Goal: Navigation & Orientation: Find specific page/section

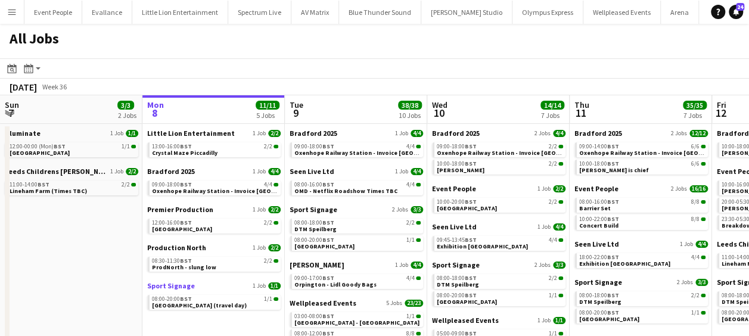
click at [184, 284] on span "Sport Signage" at bounding box center [171, 285] width 48 height 9
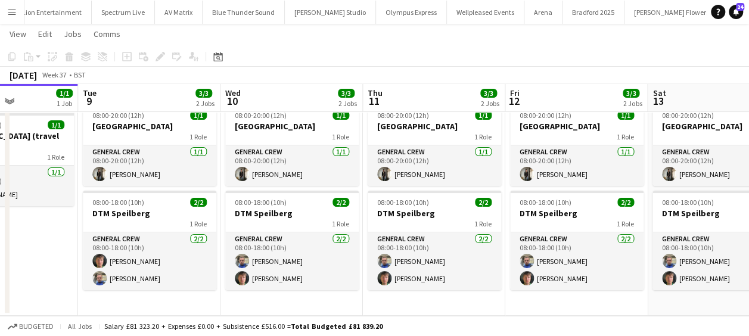
scroll to position [0, 512]
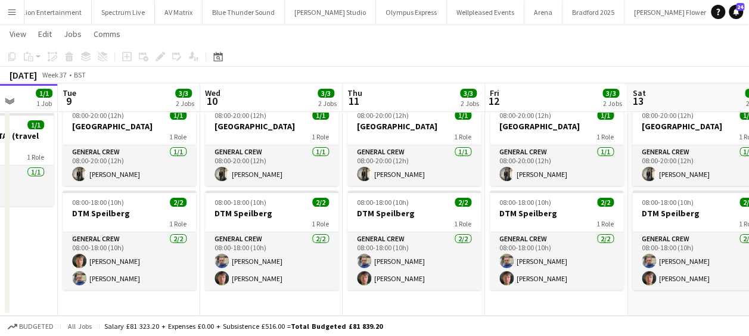
drag, startPoint x: 223, startPoint y: 253, endPoint x: 2, endPoint y: 208, distance: 225.5
click at [2, 208] on app-calendar-viewport "Fri 5 Sat 6 Sun 7 Mon 8 1/1 1 Job Tue 9 3/3 2 Jobs Wed 10 3/3 2 Jobs Thu 11 3/3…" at bounding box center [374, 164] width 749 height 304
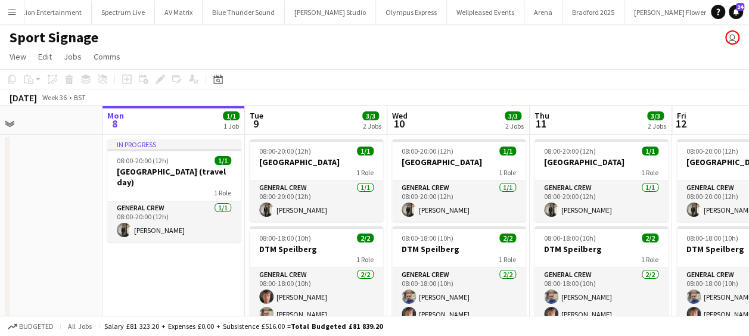
drag, startPoint x: 275, startPoint y: 240, endPoint x: 294, endPoint y: 239, distance: 19.1
click at [294, 239] on app-calendar-viewport "Fri 5 Sat 6 Sun 7 Mon 8 1/1 1 Job Tue 9 3/3 2 Jobs Wed 10 3/3 2 Jobs Thu 11 3/3…" at bounding box center [374, 228] width 749 height 245
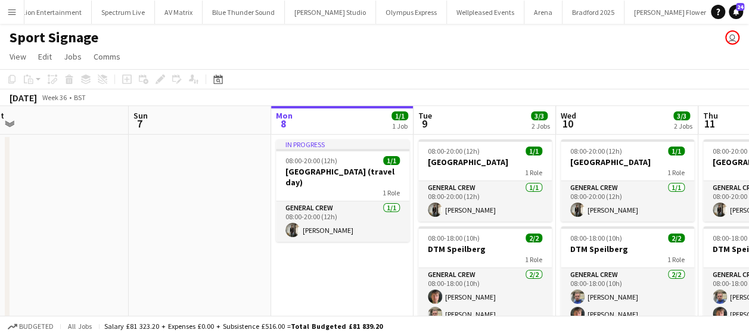
drag, startPoint x: 171, startPoint y: 242, endPoint x: 420, endPoint y: 232, distance: 249.2
click at [457, 233] on app-calendar-viewport "Thu 4 Fri 5 Sat 6 Sun 7 Mon 8 1/1 1 Job Tue 9 3/3 2 Jobs Wed 10 3/3 2 Jobs Thu …" at bounding box center [374, 228] width 749 height 245
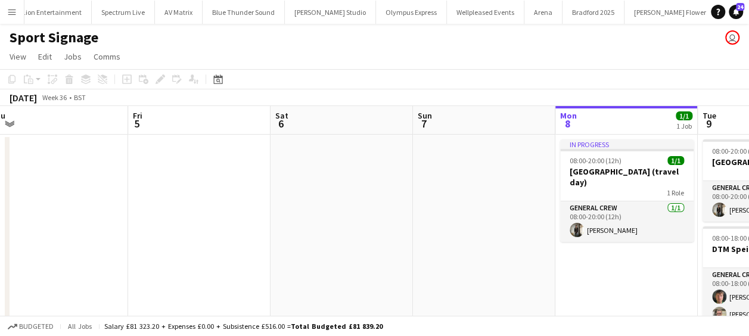
drag, startPoint x: 448, startPoint y: 235, endPoint x: 173, endPoint y: 235, distance: 275.2
click at [169, 236] on app-calendar-viewport "Tue 2 2/2 1 Job Wed 3 2/2 1 Job Thu 4 Fri 5 Sat 6 Sun 7 Mon 8 1/1 1 Job Tue 9 3…" at bounding box center [374, 228] width 749 height 245
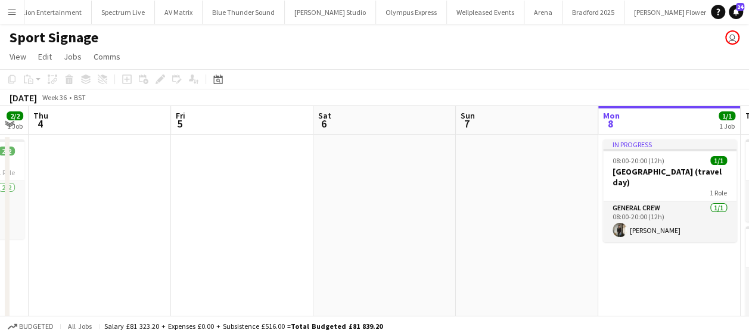
drag, startPoint x: 208, startPoint y: 233, endPoint x: 535, endPoint y: 233, distance: 327.0
click at [535, 233] on app-calendar-viewport "Tue 2 2/2 1 Job Wed 3 2/2 1 Job Thu 4 Fri 5 Sat 6 Sun 7 Mon 8 1/1 1 Job Tue 9 3…" at bounding box center [374, 228] width 749 height 245
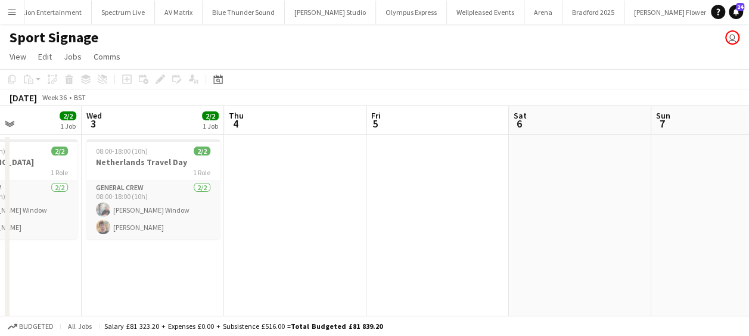
drag, startPoint x: 318, startPoint y: 233, endPoint x: 441, endPoint y: 233, distance: 122.7
click at [518, 233] on app-calendar-viewport "Sun 31 Mon 1 Tue 2 2/2 1 Job Wed 3 2/2 1 Job Thu 4 Fri 5 Sat 6 Sun 7 Mon 8 1/1 …" at bounding box center [374, 228] width 749 height 245
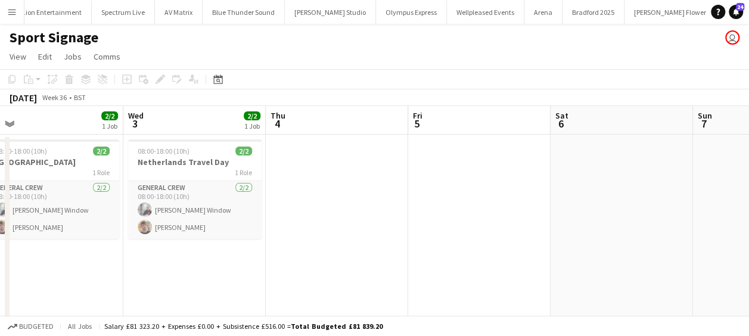
drag, startPoint x: 484, startPoint y: 232, endPoint x: 630, endPoint y: 231, distance: 146.5
click at [630, 231] on app-calendar-viewport "Sun 31 Mon 1 2/2 1 Job Tue 2 2/2 1 Job Wed 3 2/2 1 Job Thu 4 Fri 5 Sat 6 Sun 7 …" at bounding box center [374, 228] width 749 height 245
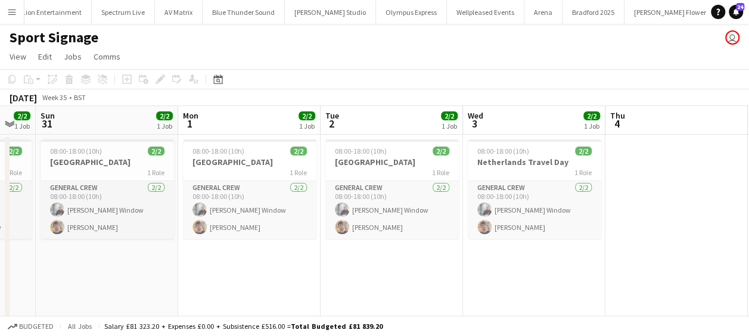
drag, startPoint x: 434, startPoint y: 245, endPoint x: 620, endPoint y: 244, distance: 186.4
click at [620, 244] on app-calendar-viewport "Fri 29 Sat 30 2/2 1 Job Sun 31 2/2 1 Job Mon 1 2/2 1 Job Tue 2 2/2 1 Job Wed 3 …" at bounding box center [374, 228] width 749 height 245
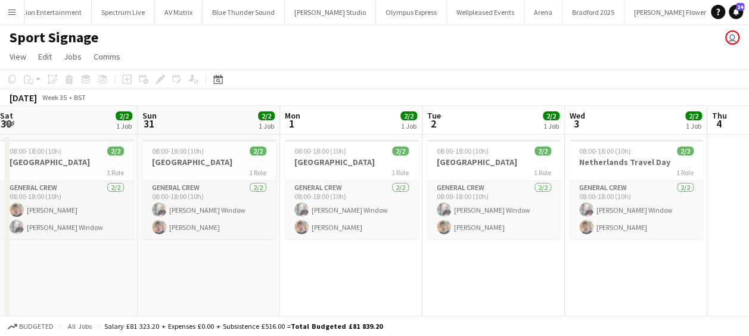
drag, startPoint x: 529, startPoint y: 248, endPoint x: 622, endPoint y: 250, distance: 92.9
click at [622, 250] on app-calendar-viewport "Thu 28 Fri 29 2/2 1 Job Sat 30 2/2 1 Job Sun 31 2/2 1 Job Mon 1 2/2 1 Job Tue 2…" at bounding box center [374, 228] width 749 height 245
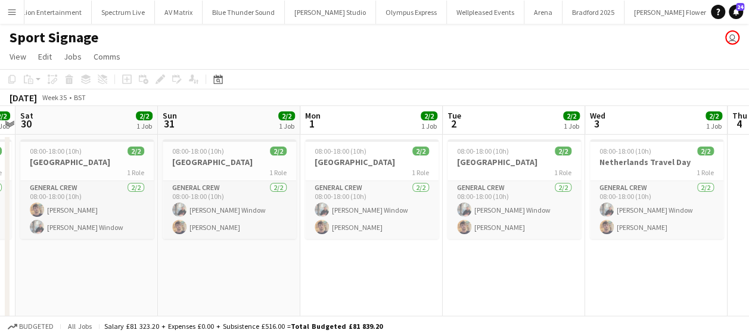
scroll to position [0, 276]
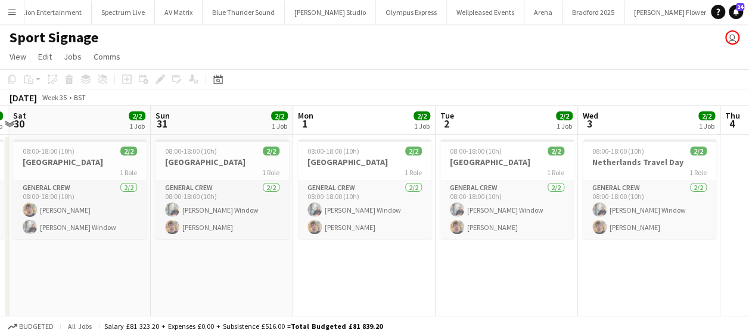
drag, startPoint x: 565, startPoint y: 366, endPoint x: 533, endPoint y: 366, distance: 31.6
drag, startPoint x: 533, startPoint y: 366, endPoint x: 470, endPoint y: 267, distance: 117.8
click at [470, 267] on app-calendar-viewport "Thu 28 2/2 1 Job Fri 29 2/2 1 Job Sat 30 2/2 1 Job Sun 31 2/2 1 Job Mon 1 2/2 1…" at bounding box center [374, 228] width 749 height 245
click at [214, 228] on app-calendar-viewport "Thu 28 2/2 1 Job Fri 29 2/2 1 Job Sat 30 2/2 1 Job Sun 31 2/2 1 Job Mon 1 2/2 1…" at bounding box center [374, 228] width 749 height 245
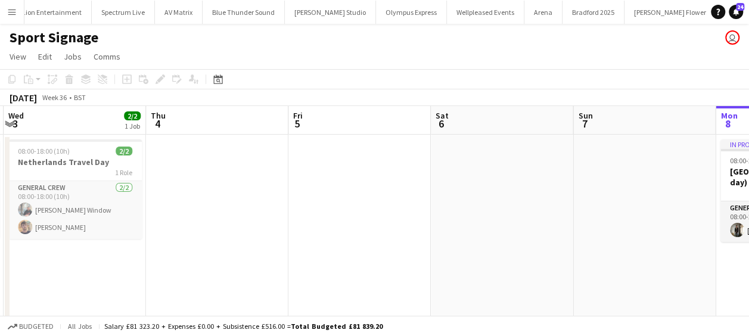
drag, startPoint x: 372, startPoint y: 254, endPoint x: 332, endPoint y: 254, distance: 39.9
click at [332, 254] on app-calendar-viewport "Sat 30 2/2 1 Job Sun 31 2/2 1 Job Mon 1 2/2 1 Job Tue 2 2/2 1 Job Wed 3 2/2 1 J…" at bounding box center [374, 228] width 749 height 245
click at [360, 254] on app-calendar-viewport "Sat 30 2/2 1 Job Sun 31 2/2 1 Job Mon 1 2/2 1 Job Tue 2 2/2 1 Job Wed 3 2/2 1 J…" at bounding box center [374, 228] width 749 height 245
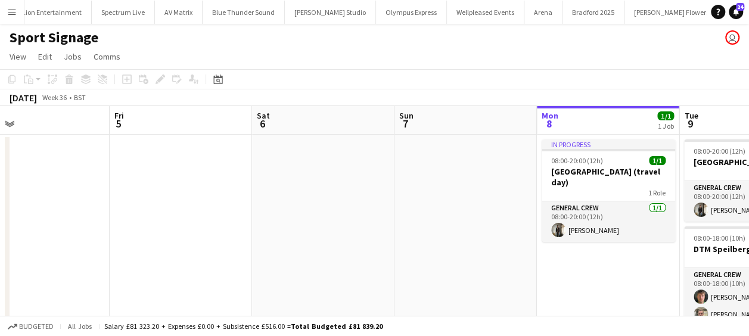
click at [374, 254] on app-calendar-viewport "Mon 1 2/2 1 Job Tue 2 2/2 1 Job Wed 3 2/2 1 Job Thu 4 Fri 5 Sat 6 Sun 7 Mon 8 1…" at bounding box center [374, 228] width 749 height 245
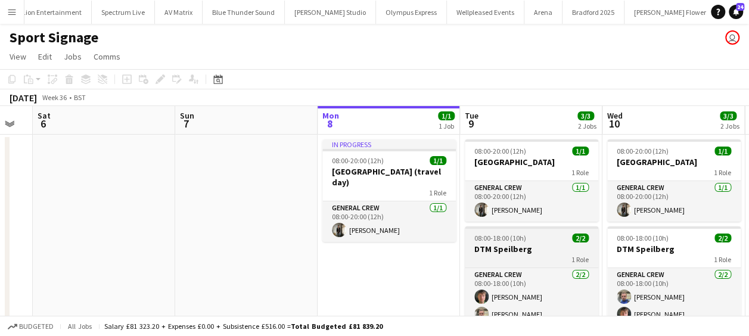
drag, startPoint x: 411, startPoint y: 256, endPoint x: 306, endPoint y: 256, distance: 104.8
click at [300, 256] on app-calendar-viewport "Wed 3 2/2 1 Job Thu 4 Fri 5 Sat 6 Sun 7 Mon 8 1/1 1 Job Tue 9 3/3 2 Jobs Wed 10…" at bounding box center [374, 228] width 749 height 245
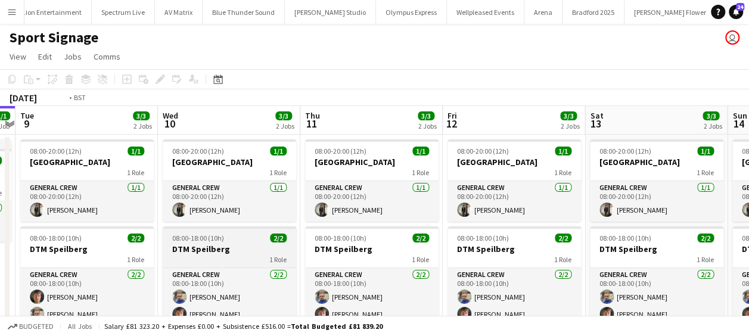
drag, startPoint x: 454, startPoint y: 256, endPoint x: 363, endPoint y: 256, distance: 90.5
click at [325, 256] on app-calendar-viewport "Fri 5 Sat 6 Sun 7 Mon 8 1/1 1 Job Tue 9 3/3 2 Jobs Wed 10 3/3 2 Jobs Thu 11 3/3…" at bounding box center [374, 228] width 749 height 245
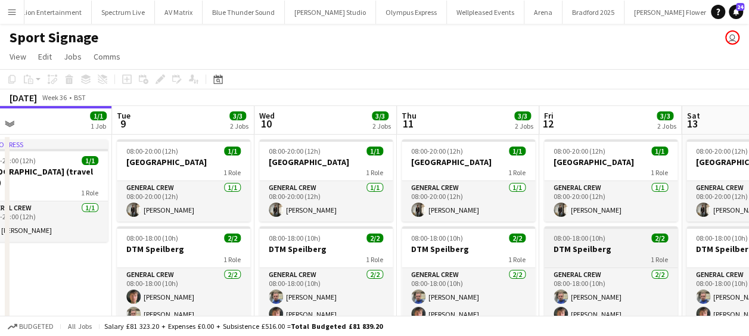
drag, startPoint x: 470, startPoint y: 256, endPoint x: 342, endPoint y: 256, distance: 128.1
click at [233, 256] on app-calendar-viewport "Fri 5 Sat 6 Sun 7 Mon 8 1/1 1 Job Tue 9 3/3 2 Jobs Wed 10 3/3 2 Jobs Thu 11 3/3…" at bounding box center [374, 228] width 749 height 245
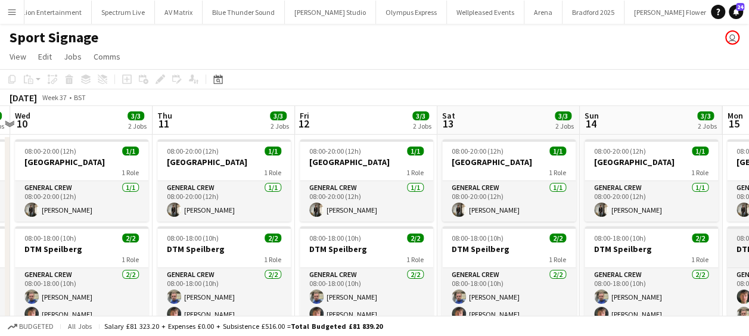
scroll to position [0, 561]
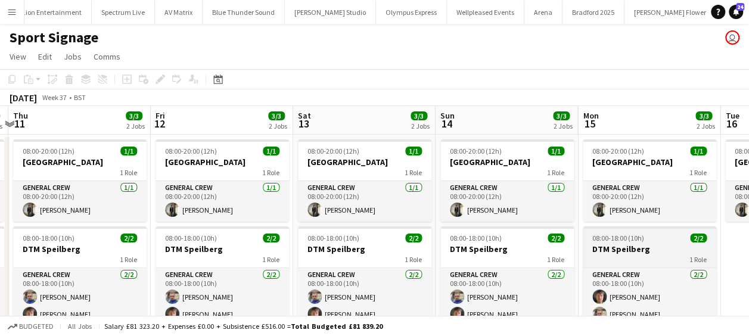
drag, startPoint x: 336, startPoint y: 257, endPoint x: 583, endPoint y: 257, distance: 246.6
click at [291, 257] on app-calendar-viewport "Sun 7 Mon 8 1/1 1 Job Tue 9 3/3 2 Jobs Wed 10 3/3 2 Jobs Thu 11 3/3 2 Jobs Fri …" at bounding box center [374, 228] width 749 height 245
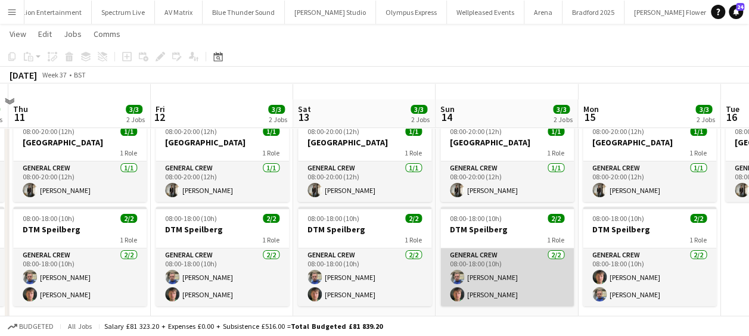
scroll to position [35, 0]
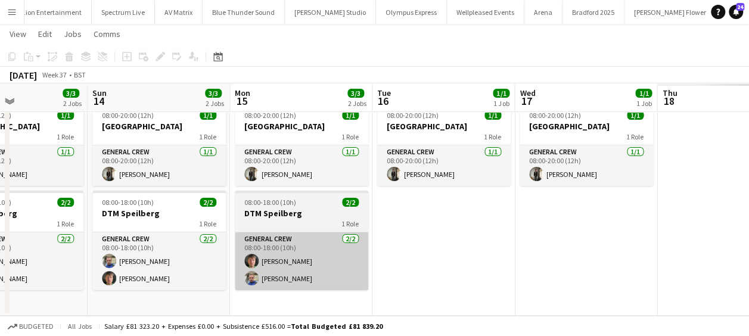
drag, startPoint x: 379, startPoint y: 254, endPoint x: 306, endPoint y: 247, distance: 73.1
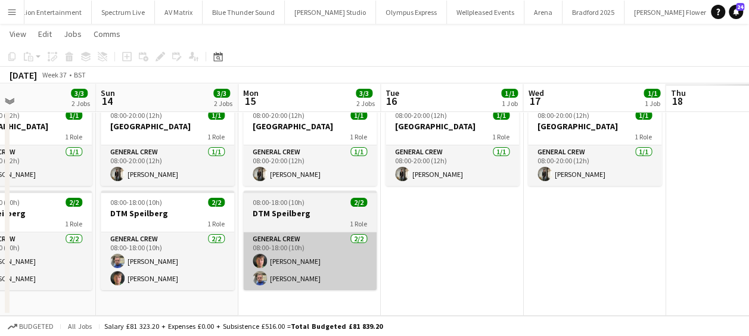
click at [180, 254] on app-calendar-viewport "Tue 9 3/3 2 Jobs Wed 10 3/3 2 Jobs Thu 11 3/3 2 Jobs Fri 12 3/3 2 Jobs Sat 13 3…" at bounding box center [374, 164] width 749 height 304
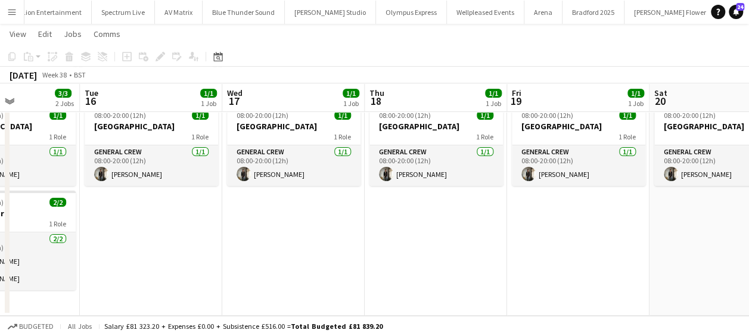
drag, startPoint x: 403, startPoint y: 244, endPoint x: 182, endPoint y: 244, distance: 221.0
click at [160, 244] on app-calendar-viewport "Sat 13 3/3 2 Jobs Sun 14 3/3 2 Jobs Mon 15 3/3 2 Jobs Tue 16 1/1 1 Job Wed 17 1…" at bounding box center [374, 164] width 749 height 304
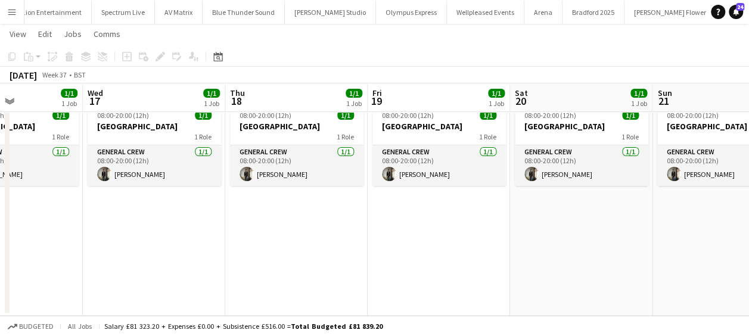
drag, startPoint x: 486, startPoint y: 238, endPoint x: 283, endPoint y: 239, distance: 203.1
click at [266, 239] on app-calendar-viewport "Sat 13 3/3 2 Jobs Sun 14 3/3 2 Jobs Mon 15 3/3 2 Jobs Tue 16 1/1 1 Job Wed 17 1…" at bounding box center [374, 164] width 749 height 304
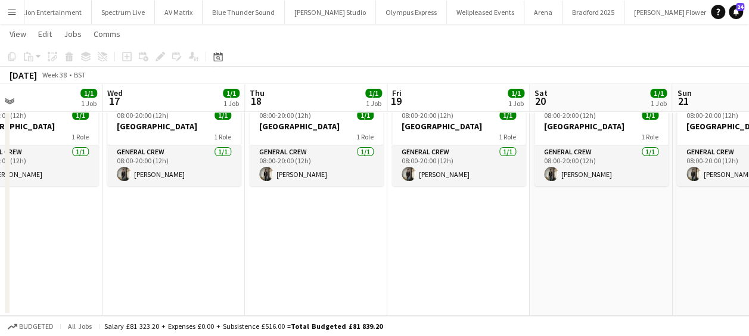
drag, startPoint x: 479, startPoint y: 236, endPoint x: 375, endPoint y: 235, distance: 103.6
click at [293, 239] on app-calendar-viewport "Sat 13 3/3 2 Jobs Sun 14 3/3 2 Jobs Mon 15 3/3 2 Jobs Tue 16 1/1 1 Job Wed 17 1…" at bounding box center [374, 164] width 749 height 304
drag, startPoint x: 547, startPoint y: 236, endPoint x: 325, endPoint y: 242, distance: 222.2
click at [320, 242] on app-calendar-viewport "Mon 15 3/3 2 Jobs Tue 16 1/1 1 Job Wed 17 1/1 1 Job Thu 18 1/1 1 Job Fri 19 1/1…" at bounding box center [374, 164] width 749 height 304
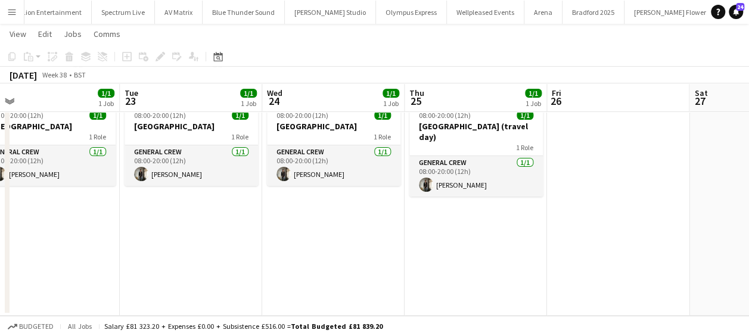
drag, startPoint x: 505, startPoint y: 247, endPoint x: 472, endPoint y: 249, distance: 32.8
click at [362, 253] on app-calendar-viewport "Fri 19 1/1 1 Job Sat 20 1/1 1 Job Sun 21 1/1 1 Job Mon 22 1/1 1 Job Tue 23 1/1 …" at bounding box center [374, 164] width 749 height 304
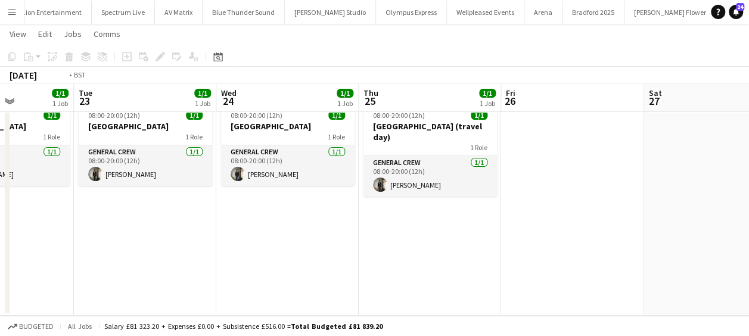
drag, startPoint x: 517, startPoint y: 245, endPoint x: 535, endPoint y: 244, distance: 18.6
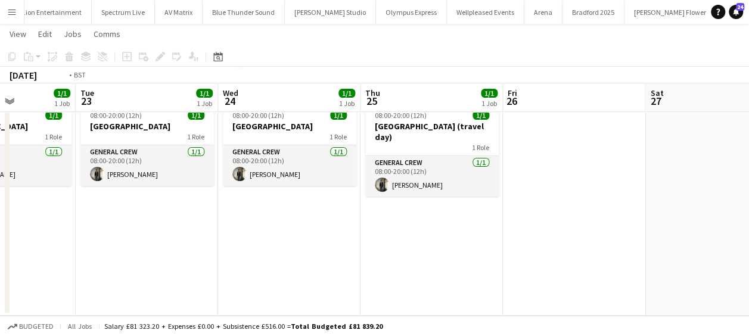
click at [344, 249] on app-calendar-viewport "Fri 19 1/1 1 Job Sat 20 1/1 1 Job Sun 21 1/1 1 Job Mon 22 1/1 1 Job Tue 23 1/1 …" at bounding box center [374, 164] width 749 height 304
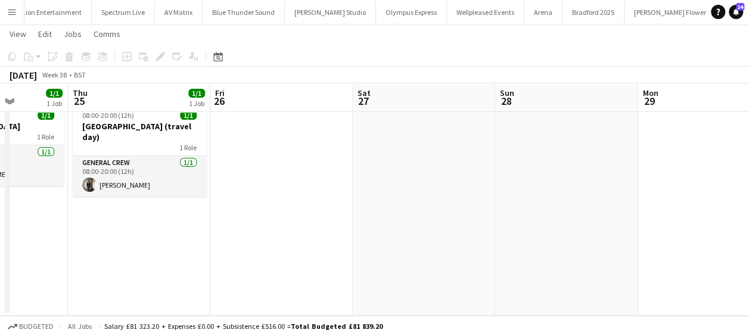
drag, startPoint x: 403, startPoint y: 253, endPoint x: 548, endPoint y: 244, distance: 145.6
click at [357, 253] on app-calendar-viewport "Sun 21 1/1 1 Job Mon 22 1/1 1 Job Tue 23 1/1 1 Job Wed 24 1/1 1 Job Thu 25 1/1 …" at bounding box center [374, 164] width 749 height 304
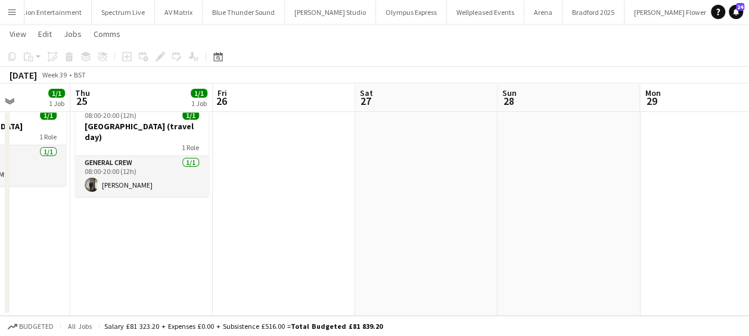
click at [377, 256] on app-calendar-viewport "Sun 21 1/1 1 Job Mon 22 1/1 1 Job Tue 23 1/1 1 Job Wed 24 1/1 1 Job Thu 25 1/1 …" at bounding box center [374, 164] width 749 height 304
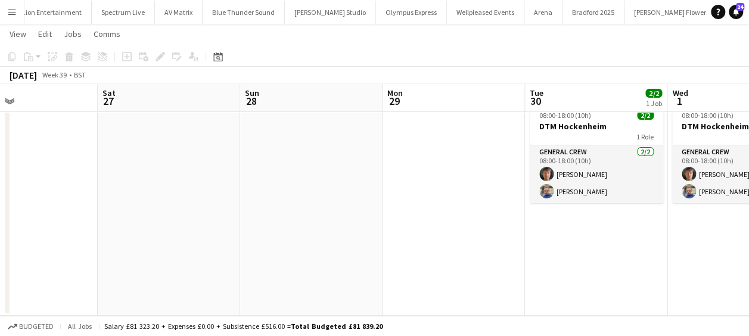
click at [408, 254] on app-calendar-viewport "Tue 23 1/1 1 Job Wed 24 1/1 1 Job Thu 25 1/1 1 Job Fri 26 Sat 27 Sun 28 Mon 29 …" at bounding box center [374, 164] width 749 height 304
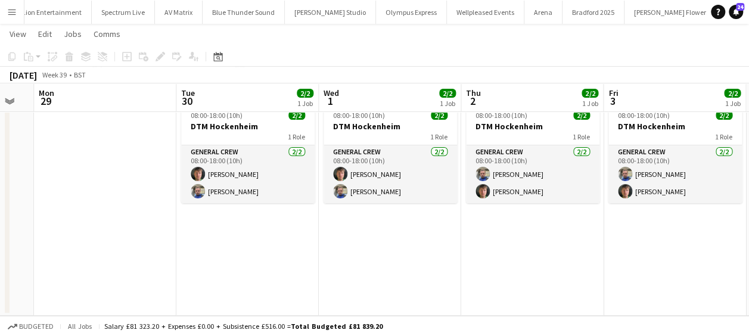
drag, startPoint x: 481, startPoint y: 245, endPoint x: 362, endPoint y: 248, distance: 119.2
click at [323, 250] on app-calendar-viewport "Thu 25 1/1 1 Job Fri 26 Sat 27 Sun 28 Mon 29 Tue 30 2/2 1 Job Wed 1 2/2 1 Job T…" at bounding box center [374, 164] width 749 height 304
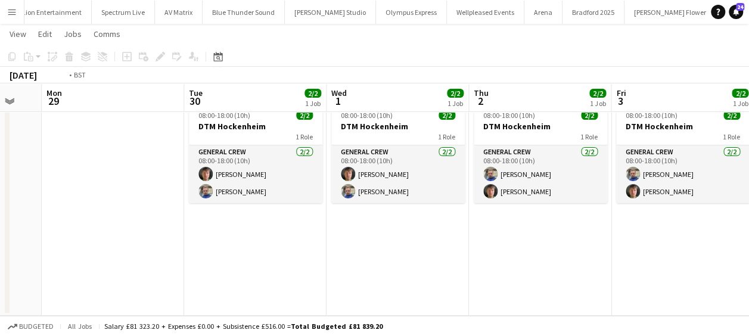
drag, startPoint x: 367, startPoint y: 245, endPoint x: 174, endPoint y: 247, distance: 193.0
click at [174, 247] on app-calendar-viewport "Thu 25 1/1 1 Job Fri 26 Sat 27 Sun 28 Mon 29 Tue 30 2/2 1 Job Wed 1 2/2 1 Job T…" at bounding box center [374, 164] width 749 height 304
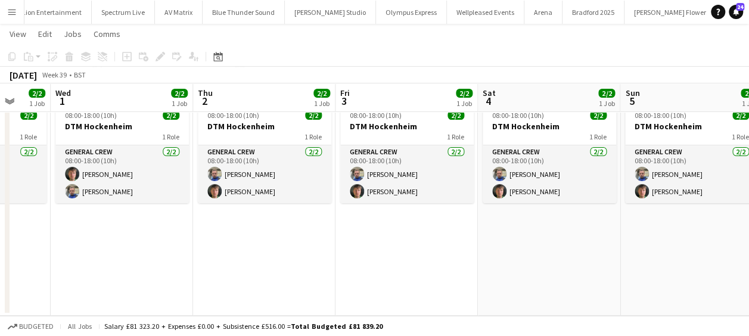
drag, startPoint x: 260, startPoint y: 241, endPoint x: 300, endPoint y: 239, distance: 40.0
click at [261, 241] on app-calendar-viewport "Sat 27 Sun 28 Mon 29 Tue 30 2/2 1 Job Wed 1 2/2 1 Job Thu 2 2/2 1 Job Fri 3 2/2…" at bounding box center [374, 164] width 749 height 304
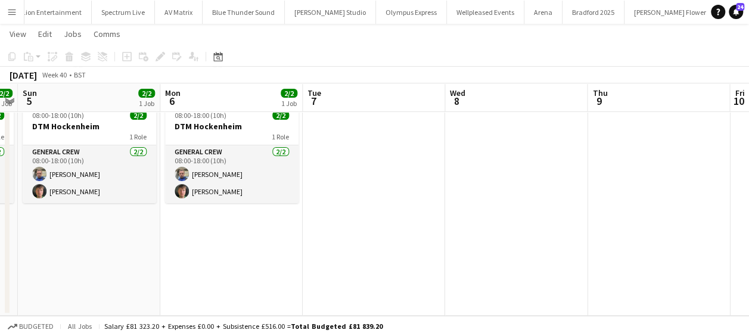
drag, startPoint x: 301, startPoint y: 226, endPoint x: 547, endPoint y: 208, distance: 246.6
click at [286, 228] on app-calendar-viewport "Wed 1 2/2 1 Job Thu 2 2/2 1 Job Fri 3 2/2 1 Job Sat 4 2/2 1 Job Sun 5 2/2 1 Job…" at bounding box center [374, 164] width 749 height 304
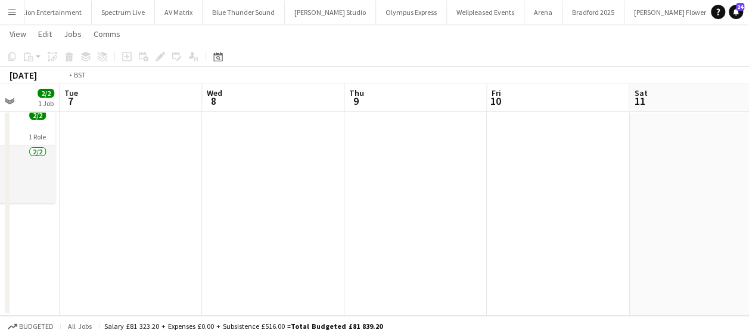
drag, startPoint x: 345, startPoint y: 223, endPoint x: 566, endPoint y: 211, distance: 220.7
click at [280, 226] on app-calendar-viewport "Fri 3 2/2 1 Job Sat 4 2/2 1 Job Sun 5 2/2 1 Job Mon 6 2/2 1 Job Tue 7 Wed 8 Thu…" at bounding box center [374, 164] width 749 height 304
drag, startPoint x: 246, startPoint y: 210, endPoint x: 495, endPoint y: 210, distance: 249.0
click at [248, 210] on app-calendar-viewport "Fri 3 2/2 1 Job Sat 4 2/2 1 Job Sun 5 2/2 1 Job Mon 6 2/2 1 Job Tue 7 Wed 8 Thu…" at bounding box center [374, 164] width 749 height 304
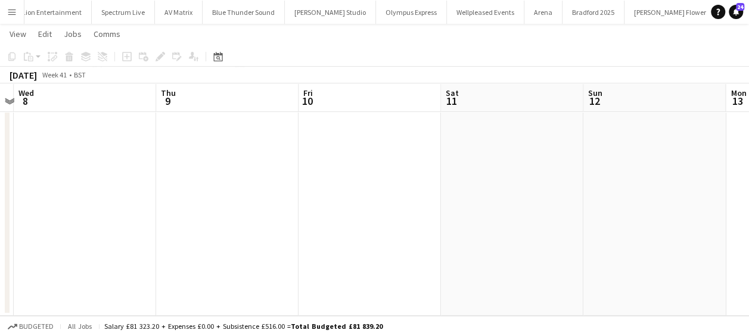
click at [320, 216] on app-calendar-viewport "Sun 5 2/2 1 Job Mon 6 2/2 1 Job Tue 7 Wed 8 Thu 9 Fri 10 Sat 11 Sun 12 Mon 13 T…" at bounding box center [374, 164] width 749 height 304
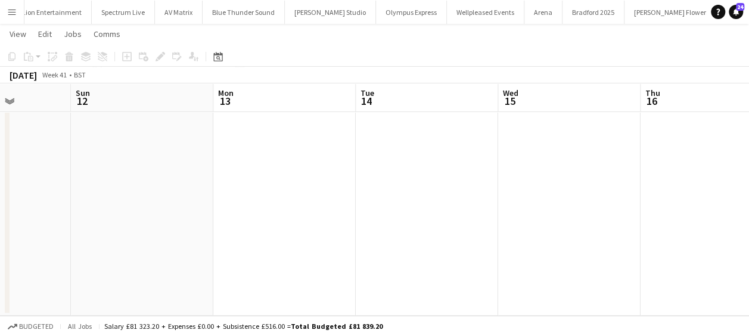
drag, startPoint x: 360, startPoint y: 193, endPoint x: 341, endPoint y: 193, distance: 19.1
click at [341, 193] on app-calendar-viewport "Thu 9 Fri 10 Sat 11 Sun 12 Mon 13 Tue 14 Wed 15 Thu 16 Fri 17 Sat 18 Sun 19" at bounding box center [374, 164] width 749 height 304
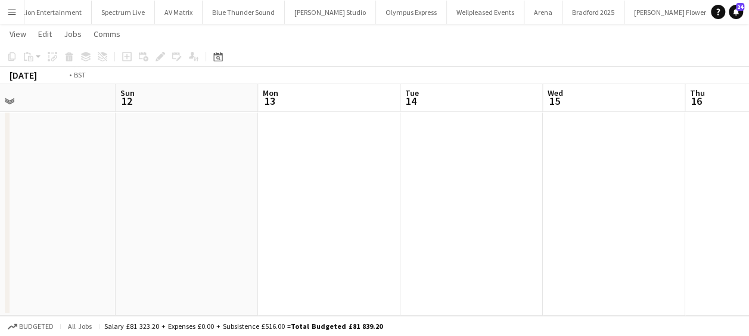
drag, startPoint x: 592, startPoint y: 181, endPoint x: 646, endPoint y: 182, distance: 53.6
click at [454, 193] on app-calendar-viewport "Thu 9 Fri 10 Sat 11 Sun 12 Mon 13 Tue 14 Wed 15 Thu 16 Fri 17 Sat 18 Sun 19" at bounding box center [374, 164] width 749 height 304
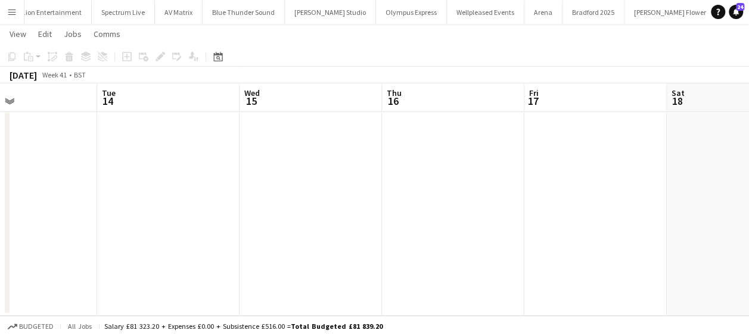
drag, startPoint x: 317, startPoint y: 183, endPoint x: 334, endPoint y: 185, distance: 17.4
click at [316, 183] on app-calendar-viewport "Sat 11 Sun 12 Mon 13 Tue 14 Wed 15 Thu 16 Fri 17 Sat 18 Sun 19 Mon 20 Tue 21" at bounding box center [374, 164] width 749 height 304
drag, startPoint x: 390, startPoint y: 177, endPoint x: 376, endPoint y: 177, distance: 13.7
click at [376, 177] on app-calendar-viewport "Mon 13 Tue 14 Wed 15 Thu 16 Fri 17 Sat 18 Sun 19 Mon 20 Tue 21 Wed 22 Thu 23" at bounding box center [374, 164] width 749 height 304
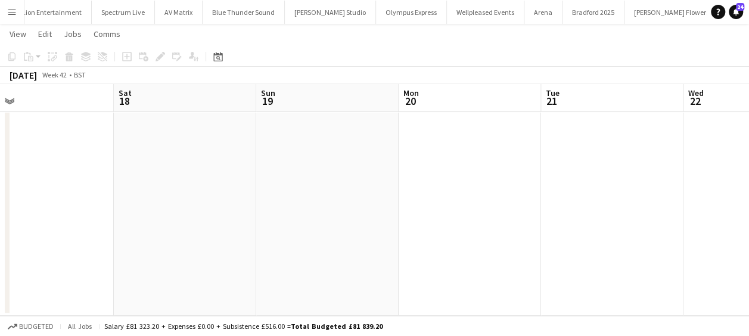
drag, startPoint x: 490, startPoint y: 179, endPoint x: 694, endPoint y: 179, distance: 204.3
click at [451, 181] on app-calendar-viewport "Wed 15 Thu 16 Fri 17 Sat 18 Sun 19 Mon 20 Tue 21 Wed 22 Thu 23 Fri 24 Sat 25" at bounding box center [374, 164] width 749 height 304
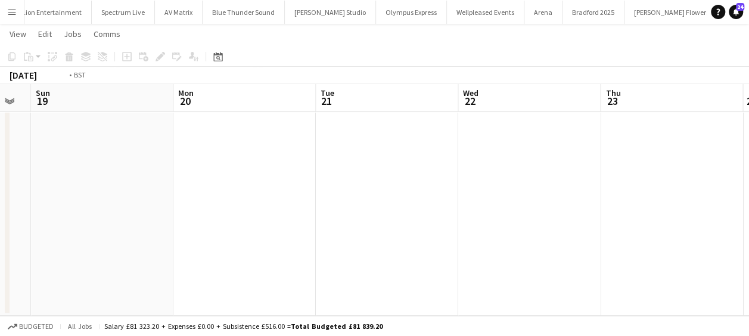
drag, startPoint x: 671, startPoint y: 177, endPoint x: 603, endPoint y: 187, distance: 68.0
click at [412, 170] on app-calendar-viewport "Wed 15 Thu 16 Fri 17 Sat 18 Sun 19 Mon 20 Tue 21 Wed 22 Thu 23 Fri 24 Sat 25" at bounding box center [374, 164] width 749 height 304
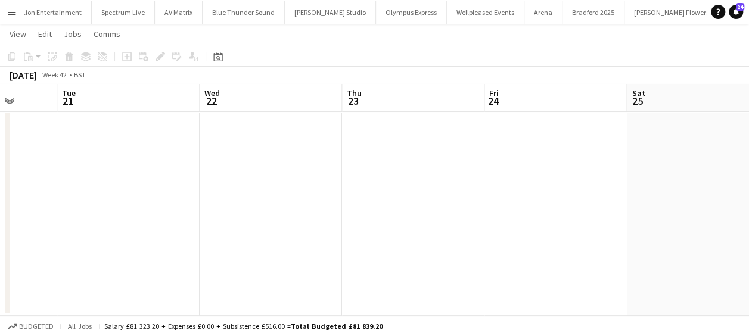
click at [379, 182] on app-calendar-viewport "Fri 17 Sat 18 Sun 19 Mon 20 Tue 21 Wed 22 Thu 23 Fri 24 Sat 25 Sun 26 Mon 27 1/…" at bounding box center [374, 164] width 749 height 304
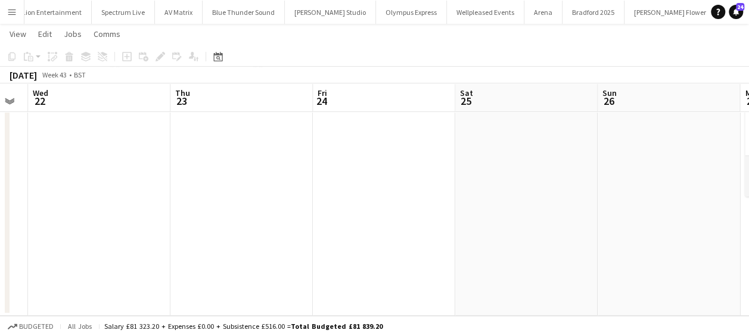
click at [431, 177] on app-calendar-viewport "Sun 19 Mon 20 Tue 21 Wed 22 Thu 23 Fri 24 Sat 25 Sun 26 Mon 27 1/1 1 Job Tue 28…" at bounding box center [374, 164] width 749 height 304
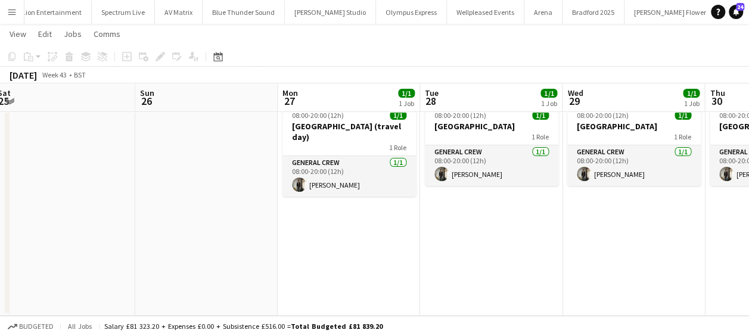
drag, startPoint x: 451, startPoint y: 186, endPoint x: 378, endPoint y: 194, distance: 73.6
click at [324, 194] on app-calendar-viewport "Tue 21 Wed 22 Thu 23 Fri 24 Sat 25 Sun 26 Mon 27 1/1 1 Job Tue 28 1/1 1 Job Wed…" at bounding box center [374, 164] width 749 height 304
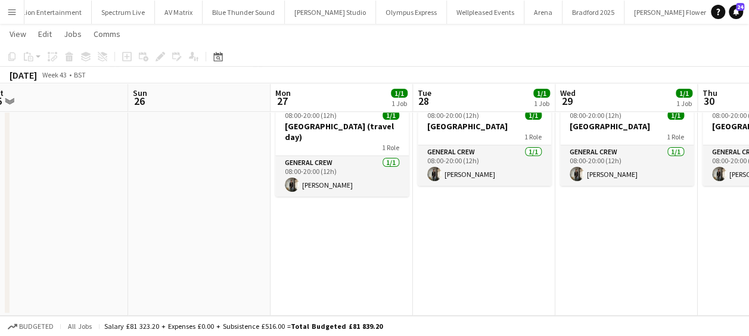
drag, startPoint x: 279, startPoint y: 196, endPoint x: 464, endPoint y: 198, distance: 185.3
click at [271, 198] on app-calendar-viewport "Thu 23 Fri 24 Sat 25 Sun 26 Mon 27 1/1 1 Job Tue 28 1/1 1 Job Wed 29 1/1 1 Job …" at bounding box center [374, 164] width 749 height 304
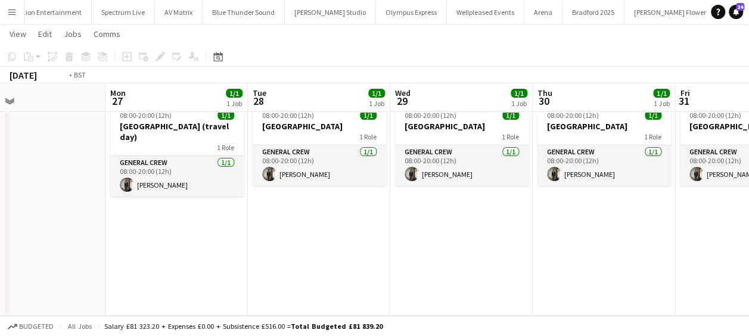
drag, startPoint x: 301, startPoint y: 203, endPoint x: 555, endPoint y: 204, distance: 253.1
click at [288, 206] on app-calendar-viewport "Thu 23 Fri 24 Sat 25 Sun 26 Mon 27 1/1 1 Job Tue 28 1/1 1 Job Wed 29 1/1 1 Job …" at bounding box center [374, 164] width 749 height 304
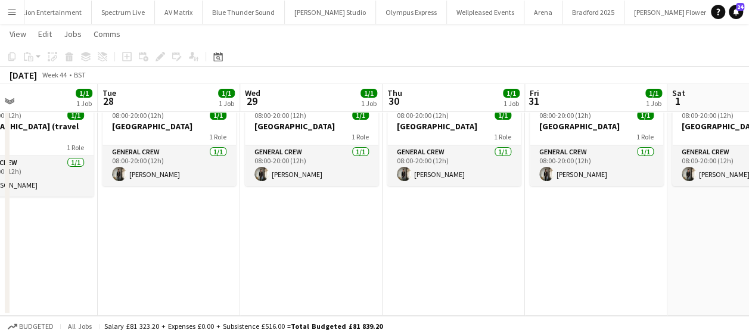
click at [323, 198] on app-calendar-viewport "Sat 25 Sun 26 Mon 27 1/1 1 Job Tue 28 1/1 1 Job Wed 29 1/1 1 Job Thu 30 1/1 1 J…" at bounding box center [374, 164] width 749 height 304
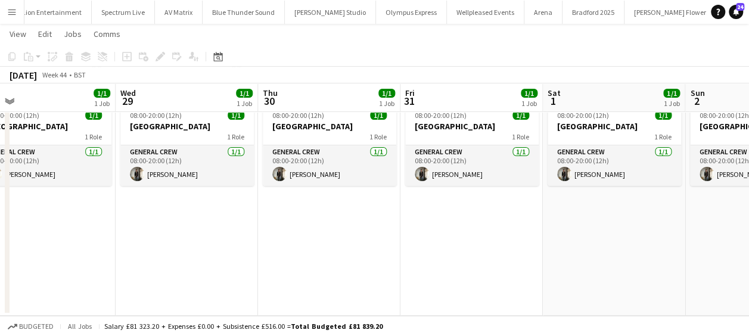
click at [425, 203] on app-date-cell "08:00-20:00 (12h) 1/1 Brazil 1 Role General Crew 1/1 08:00-20:00 (12h) Kiel Mye…" at bounding box center [471, 207] width 142 height 217
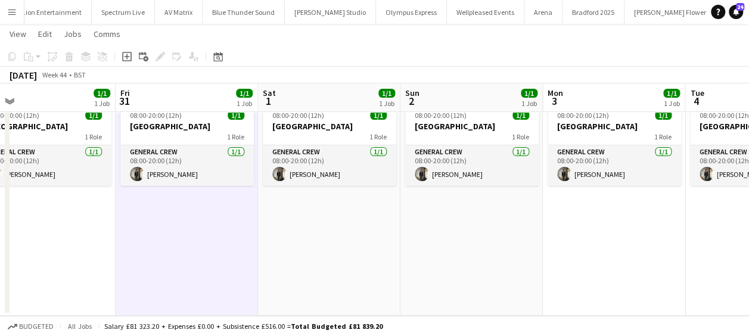
drag, startPoint x: 172, startPoint y: 206, endPoint x: 180, endPoint y: 207, distance: 8.4
click at [172, 207] on app-calendar-viewport "Mon 27 1/1 1 Job Tue 28 1/1 1 Job Wed 29 1/1 1 Job Thu 30 1/1 1 Job Fri 31 1/1 …" at bounding box center [374, 164] width 749 height 304
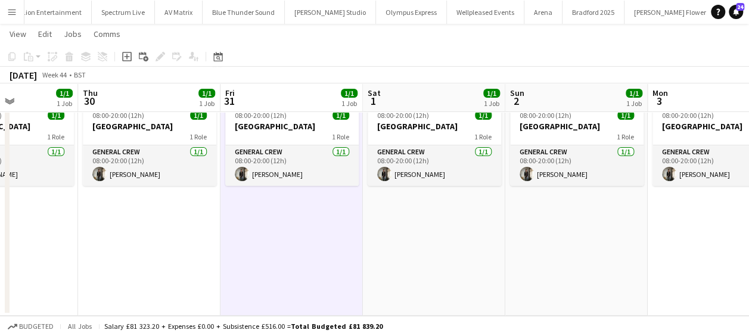
drag
click at [305, 188] on app-calendar-viewport "Mon 27 1/1 1 Job Tue 28 1/1 1 Job Wed 29 1/1 1 Job Thu 30 1/1 1 Job Fri 31 1/1 …" at bounding box center [374, 164] width 749 height 304
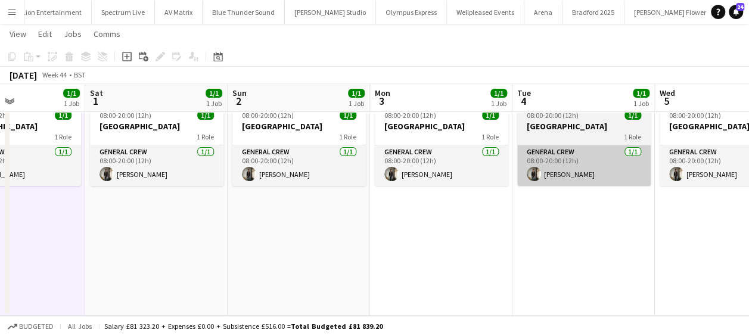
click at [291, 174] on app-calendar-viewport "Wed 29 1/1 1 Job Thu 30 1/1 1 Job Fri 31 1/1 1 Job Sat 1 1/1 1 Job Sun 2 1/1 1 …" at bounding box center [374, 164] width 749 height 304
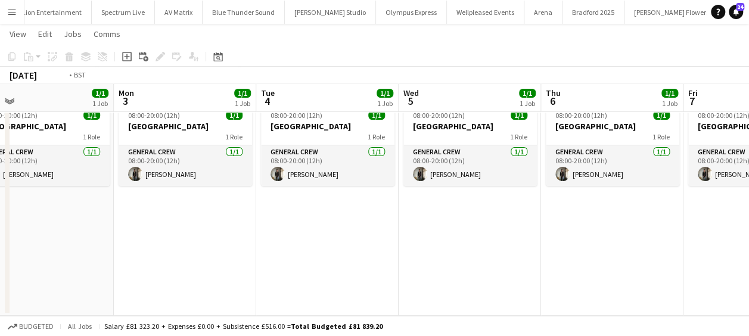
click at [335, 173] on app-calendar-viewport "Fri 31 1/1 1 Job Sat 1 1/1 1 Job Sun 2 1/1 1 Job Mon 3 1/1 1 Job Tue 4 1/1 1 Jo…" at bounding box center [374, 164] width 749 height 304
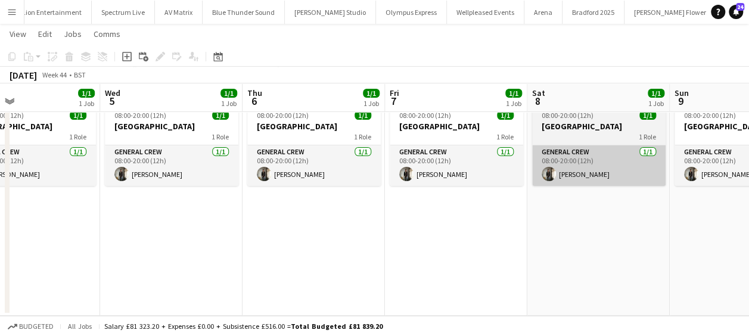
click at [325, 169] on app-calendar-viewport "Sun 2 1/1 1 Job Mon 3 1/1 1 Job Tue 4 1/1 1 Job Wed 5 1/1 1 Job Thu 6 1/1 1 Job…" at bounding box center [374, 164] width 749 height 304
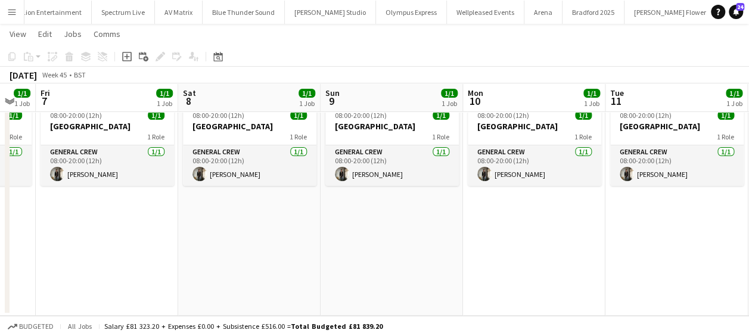
click at [393, 164] on app-calendar-viewport "Tue 4 1/1 1 Job Wed 5 1/1 1 Job Thu 6 1/1 1 Job Fri 7 1/1 1 Job Sat 8 1/1 1 Job…" at bounding box center [374, 164] width 749 height 304
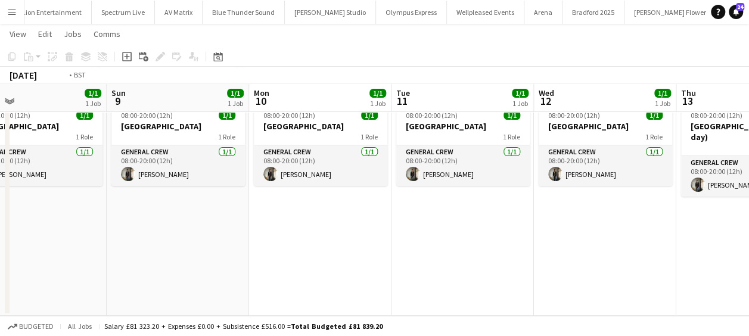
click at [406, 170] on app-calendar-viewport "Thu 6 1/1 1 Job Fri 7 1/1 1 Job Sat 8 1/1 1 Job Sun 9 1/1 1 Job Mon 10 1/1 1 Jo…" at bounding box center [374, 164] width 749 height 304
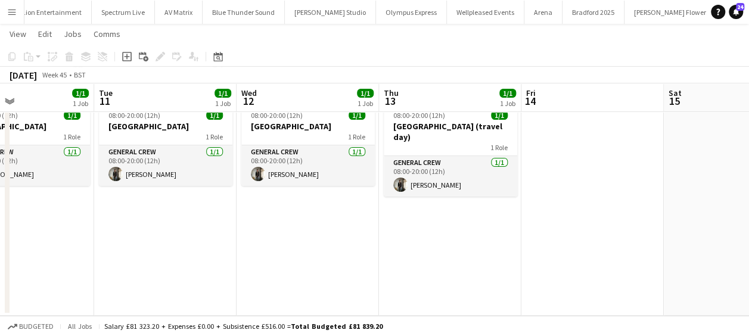
click at [447, 178] on app-calendar-viewport "Sat 8 1/1 1 Job Sun 9 1/1 1 Job Mon 10 1/1 1 Job Tue 11 1/1 1 Job Wed 12 1/1 1 …" at bounding box center [374, 164] width 749 height 304
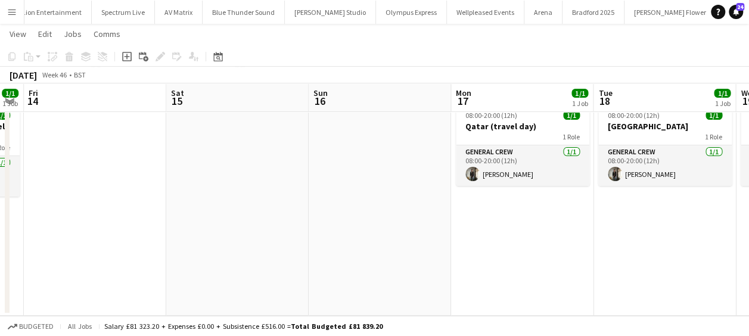
click at [200, 207] on app-calendar-viewport "Mon 10 1/1 1 Job Tue 11 1/1 1 Job Wed 12 1/1 1 Job Thu 13 1/1 1 Job Fri 14 Sat …" at bounding box center [374, 164] width 749 height 304
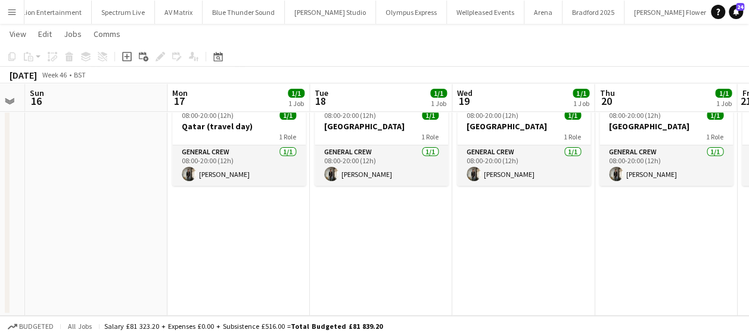
click at [224, 205] on app-calendar-viewport "Wed 12 1/1 1 Job Thu 13 1/1 1 Job Fri 14 Sat 15 Sun 16 Mon 17 1/1 1 Job Tue 18 …" at bounding box center [374, 164] width 749 height 304
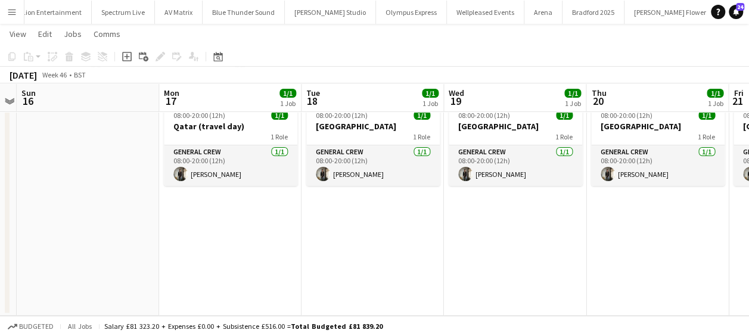
click at [294, 203] on app-calendar-viewport "Wed 12 1/1 1 Job Thu 13 1/1 1 Job Fri 14 Sat 15 Sun 16 Mon 17 1/1 1 Job Tue 18 …" at bounding box center [374, 164] width 749 height 304
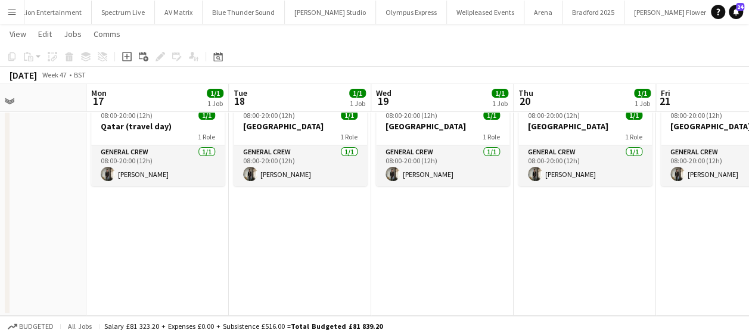
click at [218, 199] on app-calendar-viewport "Fri 14 Sat 15 Sun 16 Mon 17 1/1 1 Job Tue 18 1/1 1 Job Wed 19 1/1 1 Job Thu 20 …" at bounding box center [374, 164] width 749 height 304
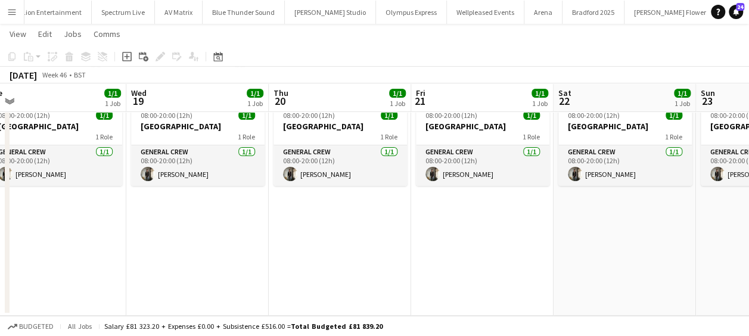
click at [188, 201] on app-calendar-viewport "Sun 16 Mon 17 1/1 1 Job Tue 18 1/1 1 Job Wed 19 1/1 1 Job Thu 20 1/1 1 Job Fri …" at bounding box center [374, 164] width 749 height 304
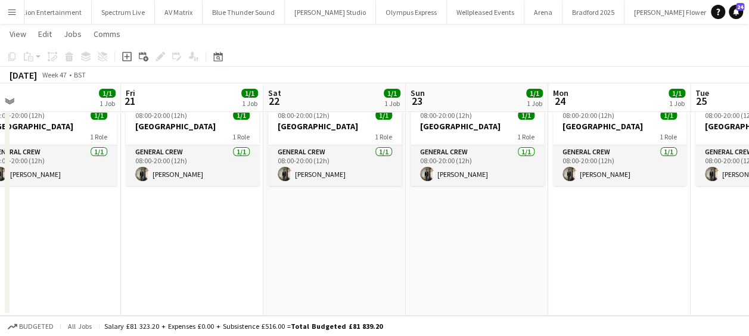
click at [197, 207] on app-calendar-viewport "Tue 18 1/1 1 Job Wed 19 1/1 1 Job Thu 20 1/1 1 Job Fri 21 1/1 1 Job Sat 22 1/1 …" at bounding box center [374, 164] width 749 height 304
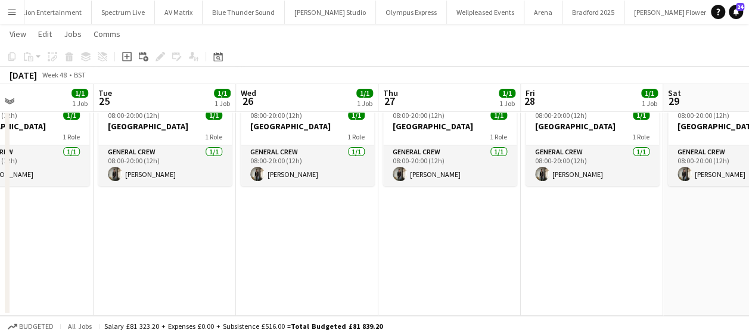
click at [221, 205] on app-calendar-viewport "Sat 22 1/1 1 Job Sun 23 1/1 1 Job Mon 24 1/1 1 Job Tue 25 1/1 1 Job Wed 26 1/1 …" at bounding box center [374, 164] width 749 height 304
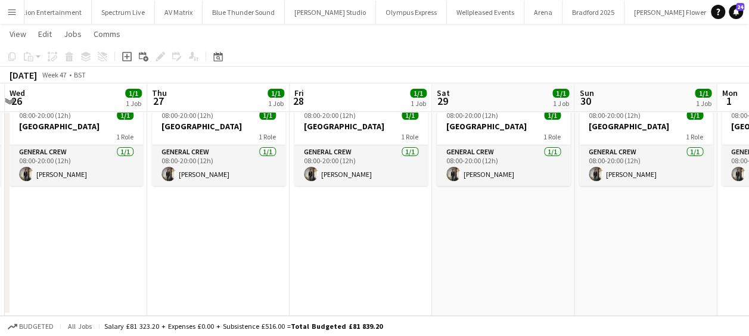
click at [242, 193] on app-calendar-viewport "Sat 22 1/1 1 Job Sun 23 1/1 1 Job Mon 24 1/1 1 Job Tue 25 1/1 1 Job Wed 26 1/1 …" at bounding box center [374, 164] width 749 height 304
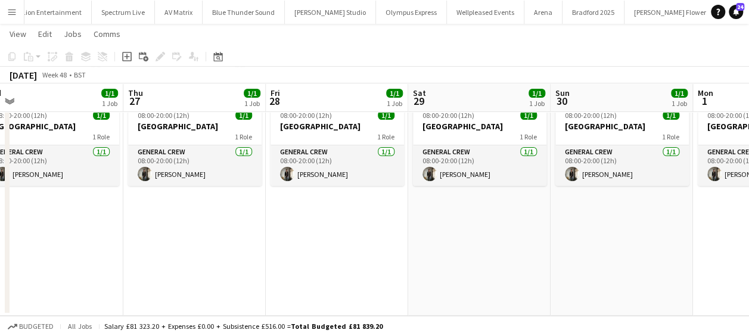
click at [236, 197] on app-calendar-viewport "Mon 24 1/1 1 Job Tue 25 1/1 1 Job Wed 26 1/1 1 Job Thu 27 1/1 1 Job Fri 28 1/1 …" at bounding box center [374, 164] width 749 height 304
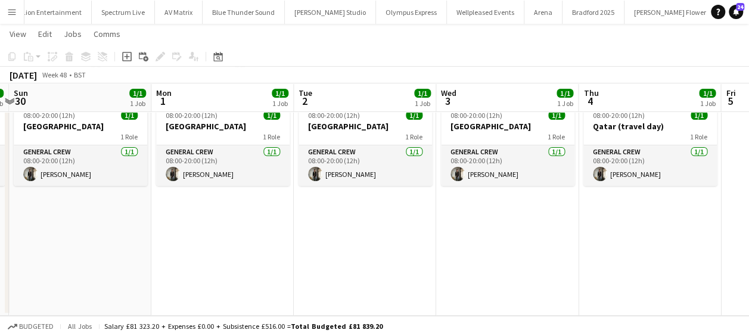
click at [257, 204] on app-calendar-viewport "Wed 26 1/1 1 Job Thu 27 1/1 1 Job Fri 28 1/1 1 Job Sat 29 1/1 1 Job Sun 30 1/1 …" at bounding box center [374, 164] width 749 height 304
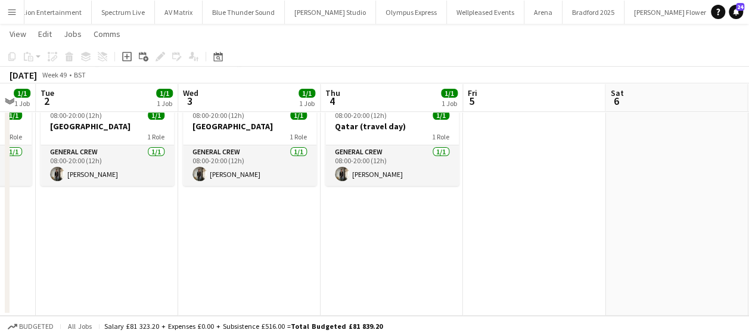
click at [216, 219] on app-calendar-viewport "Fri 28 1/1 1 Job Sat 29 1/1 1 Job Sun 30 1/1 1 Job Mon 1 1/1 1 Job Tue 2 1/1 1 …" at bounding box center [374, 164] width 749 height 304
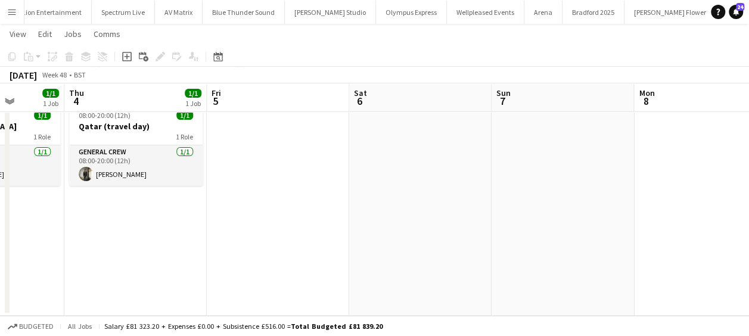
click at [329, 222] on app-calendar-viewport "Sun 30 1/1 1 Job Mon 1 1/1 1 Job Tue 2 1/1 1 Job Wed 3 1/1 1 Job Thu 4 1/1 1 Jo…" at bounding box center [374, 164] width 749 height 304
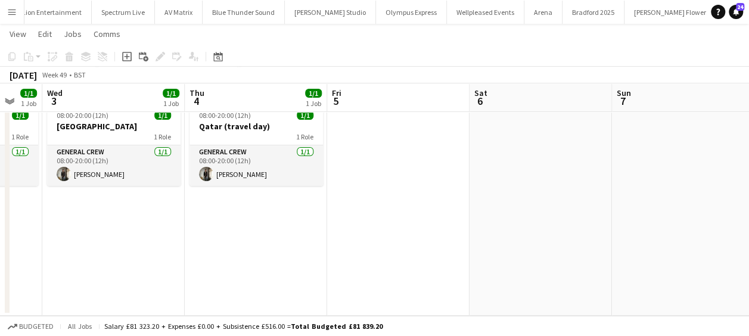
click at [298, 222] on app-calendar-viewport "Sun 30 1/1 1 Job Mon 1 1/1 1 Job Tue 2 1/1 1 Job Wed 3 1/1 1 Job Thu 4 1/1 1 Jo…" at bounding box center [374, 164] width 749 height 304
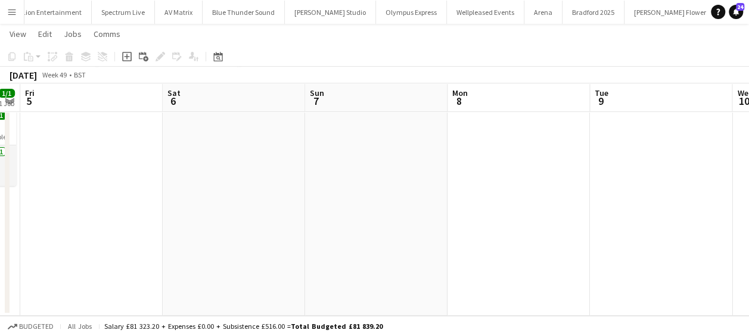
click at [259, 213] on app-calendar-viewport "Tue 2 1/1 1 Job Wed 3 1/1 1 Job Thu 4 1/1 1 Job Fri 5 Sat 6 Sun 7 Mon 8 Tue 9 W…" at bounding box center [374, 164] width 749 height 304
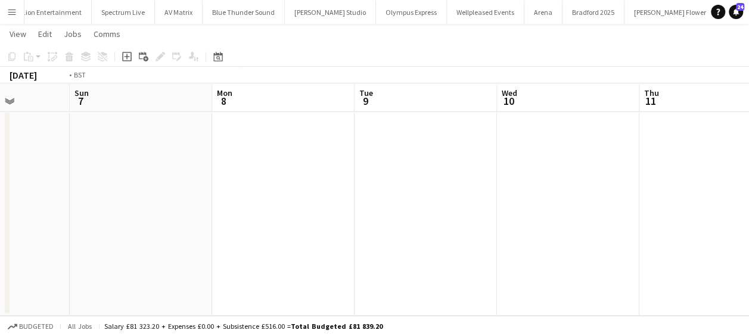
click at [276, 210] on app-calendar-viewport "Thu 4 1/1 1 Job Fri 5 Sat 6 Sun 7 Mon 8 Tue 9 Wed 10 Thu 11 Fri 12 Sat 13 Sun 1…" at bounding box center [374, 164] width 749 height 304
click at [279, 212] on app-calendar-viewport "Sat 6 Sun 7 Mon 8 Tue 9 Wed 10 Thu 11 Fri 12 Sat 13 Sun 14 Mon 15 Tue 16" at bounding box center [374, 164] width 749 height 304
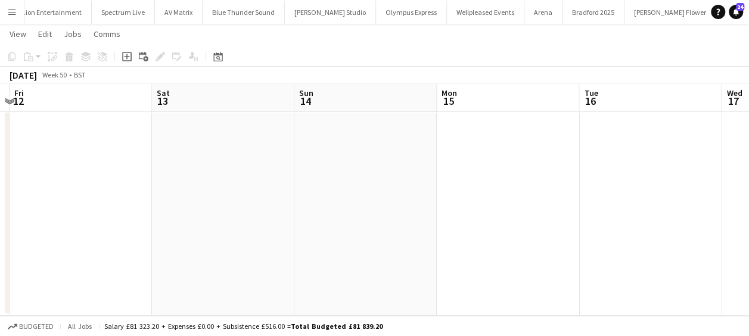
click at [284, 205] on app-calendar-viewport "Mon 8 Tue 9 Wed 10 Thu 11 Fri 12 Sat 13 Sun 14 Mon 15 Tue 16 Wed 17 Thu 18" at bounding box center [374, 164] width 749 height 304
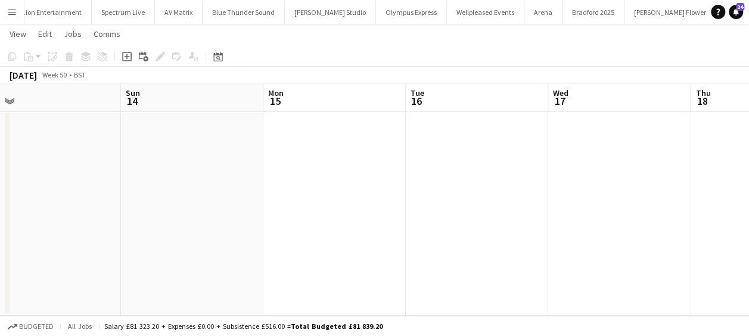
click at [351, 211] on app-calendar-viewport "Wed 10 Thu 11 Fri 12 Sat 13 Sun 14 Mon 15 Tue 16 Wed 17 Thu 18 Fri 19 Sat 20" at bounding box center [374, 164] width 749 height 304
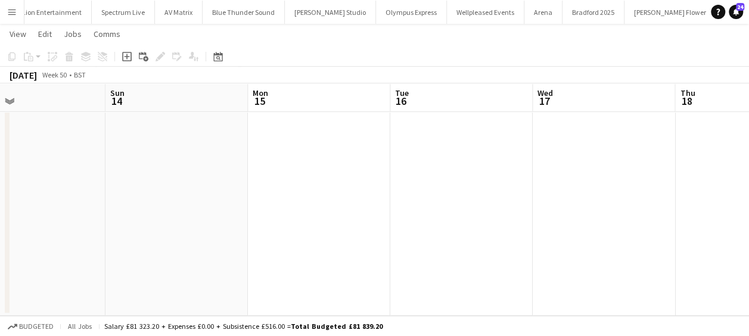
click at [456, 197] on app-calendar-viewport "Wed 10 Thu 11 Fri 12 Sat 13 Sun 14 Mon 15 Tue 16 Wed 17 Thu 18 Fri 19 Sat 20" at bounding box center [374, 164] width 749 height 304
click at [408, 209] on app-calendar-viewport "Fri 12 Sat 13 Sun 14 Mon 15 Tue 16 Wed 17 Thu 18 Fri 19 Sat 20 Sun 21 Mon 22" at bounding box center [374, 164] width 749 height 304
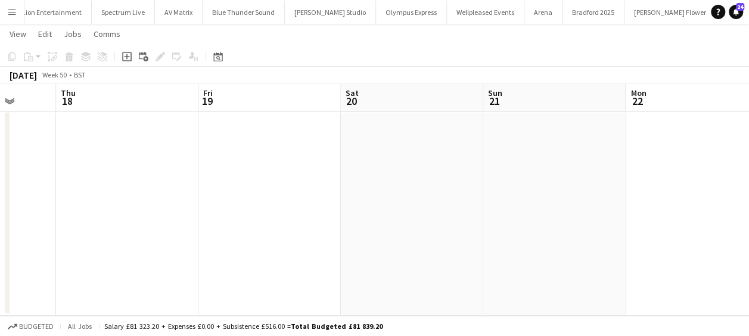
click at [386, 216] on app-calendar-viewport "Sun 14 Mon 15 Tue 16 Wed 17 Thu 18 Fri 19 Sat 20 Sun 21 Mon 22 Tue 23 Wed 24" at bounding box center [374, 164] width 749 height 304
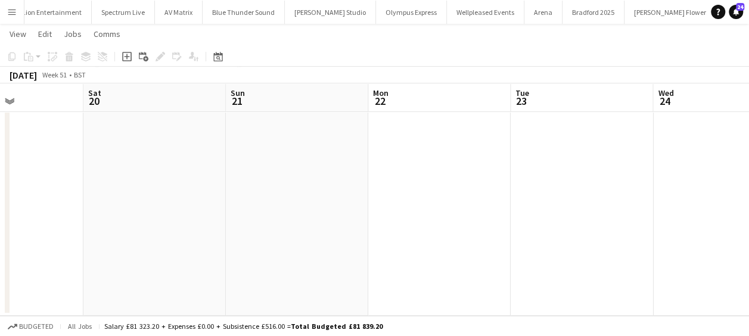
click at [353, 209] on app-calendar-viewport "Tue 16 Wed 17 Thu 18 Fri 19 Sat 20 Sun 21 Mon 22 Tue 23 Wed 24 Thu 25 Fri 26" at bounding box center [374, 164] width 749 height 304
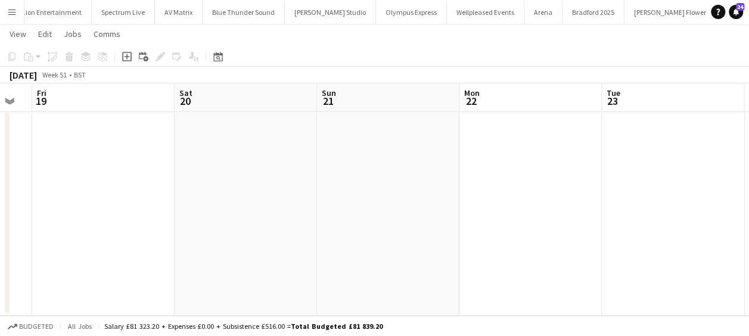
click at [287, 225] on app-calendar-viewport "Tue 16 Wed 17 Thu 18 Fri 19 Sat 20 Sun 21 Mon 22 Tue 23 Wed 24 Thu 25 Fri 26" at bounding box center [374, 164] width 749 height 304
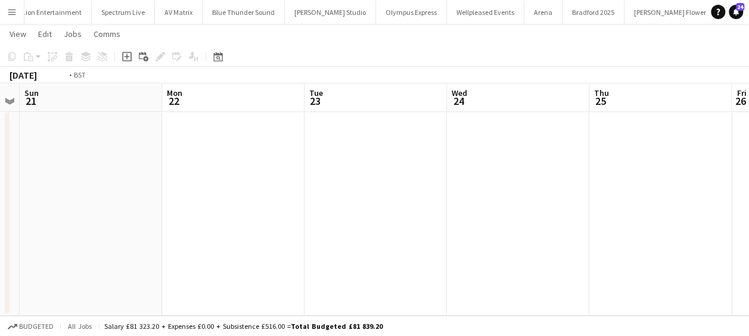
click at [346, 219] on app-calendar-viewport "Thu 18 Fri 19 Sat 20 Sun 21 Mon 22 Tue 23 Wed 24 Thu 25 Fri 26 Sat 27 Sun 28" at bounding box center [374, 164] width 749 height 304
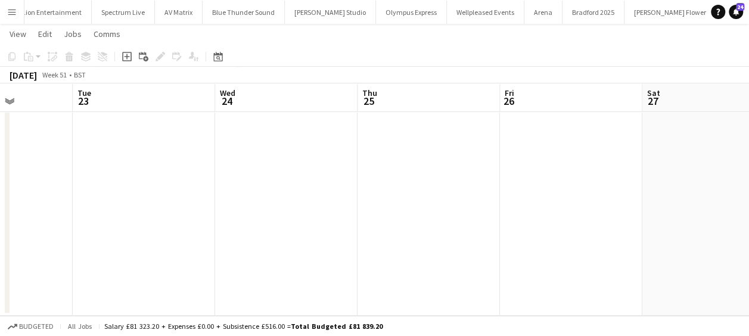
click at [384, 207] on app-calendar-viewport "Sat 20 Sun 21 Mon 22 Tue 23 Wed 24 Thu 25 Fri 26 Sat 27 Sun 28 Mon 29 Tue 30" at bounding box center [374, 164] width 749 height 304
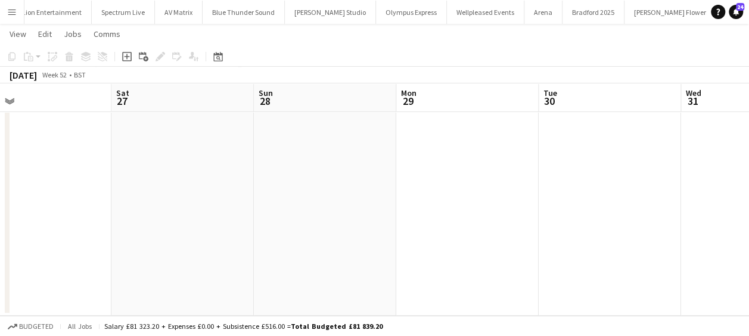
click at [306, 201] on app-calendar-viewport "Wed 24 Thu 25 Fri 26 Sat 27 Sun 28 Mon 29 Tue 30 Wed 31 Thu 1 Fri 2 Sat 3" at bounding box center [374, 164] width 749 height 304
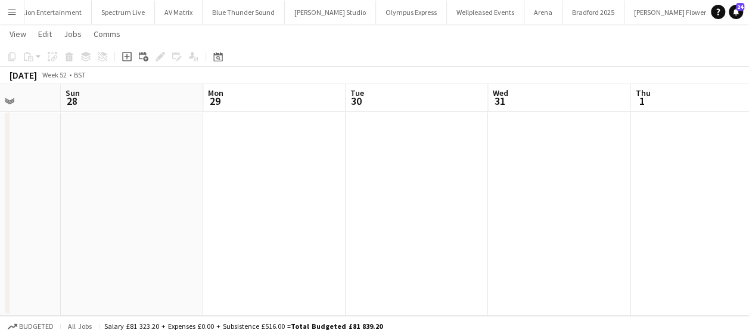
click at [413, 200] on app-calendar-viewport "Wed 24 Thu 25 Fri 26 Sat 27 Sun 28 Mon 29 Tue 30 Wed 31 Thu 1 Fri 2 Sat 3" at bounding box center [374, 164] width 749 height 304
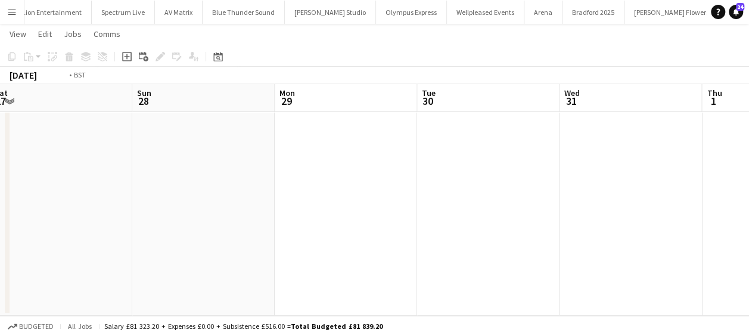
click at [394, 207] on app-calendar-viewport "Wed 24 Thu 25 Fri 26 Sat 27 Sun 28 Mon 29 Tue 30 Wed 31 Thu 1 Fri 2 Sat 3" at bounding box center [374, 164] width 749 height 304
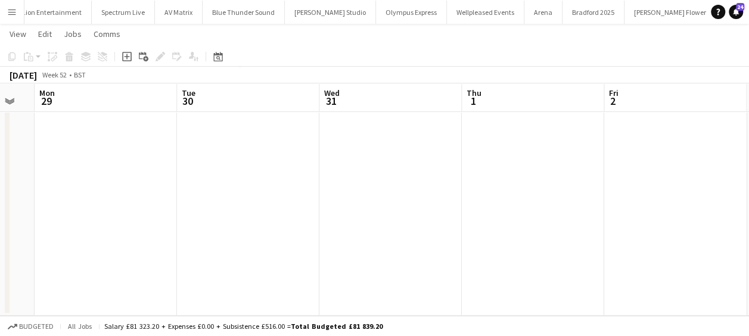
click at [509, 207] on app-calendar-viewport "Fri 26 Sat 27 Sun 28 Mon 29 Tue 30 Wed 31 Thu 1 Fri 2 Sat 3 Sun 4 Mon 5" at bounding box center [374, 164] width 749 height 304
click at [478, 203] on app-calendar-viewport "Sun 28 Mon 29 Tue 30 Wed 31 Thu 1 Fri 2 Sat 3 Sun 4 Mon 5 Tue 6 Wed 7" at bounding box center [374, 164] width 749 height 304
